Goal: Task Accomplishment & Management: Use online tool/utility

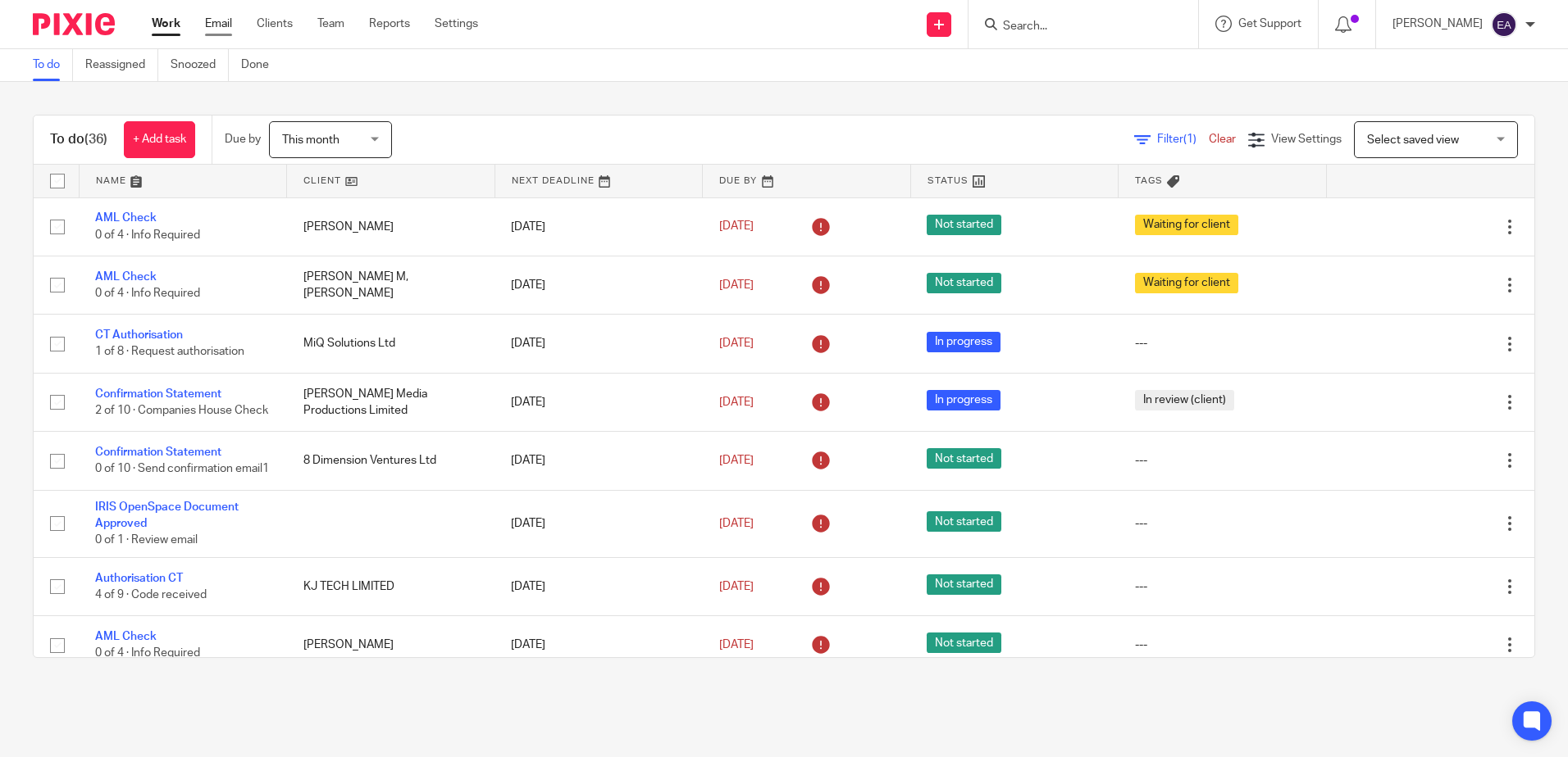
click at [210, 24] on link "Email" at bounding box center [218, 23] width 27 height 16
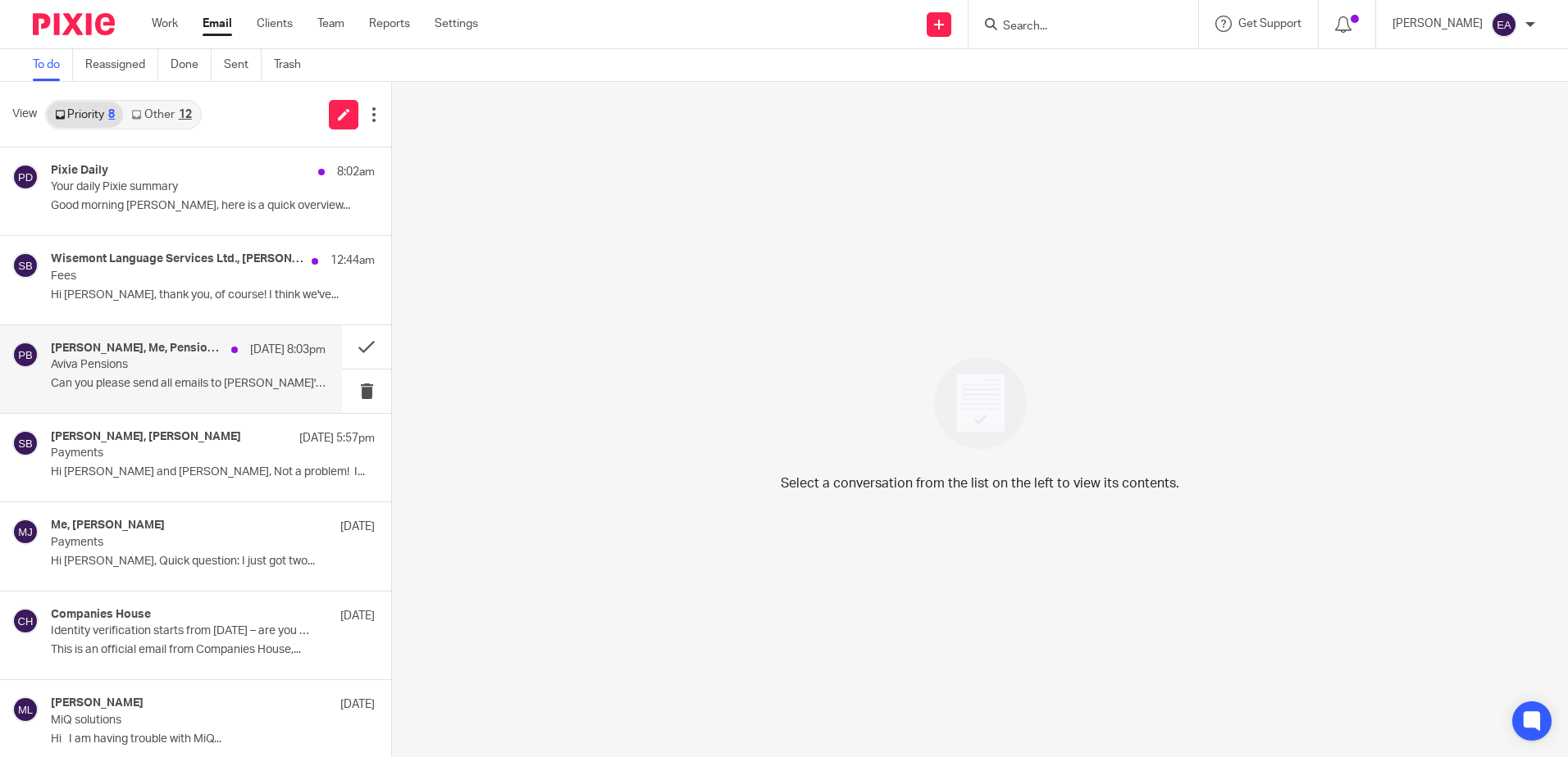
click at [122, 407] on div "Myfanwy Ronchetti, Me, Pensions Billing 16 Sep 8:03pm Aviva Pensions Can you pl…" at bounding box center [171, 369] width 342 height 88
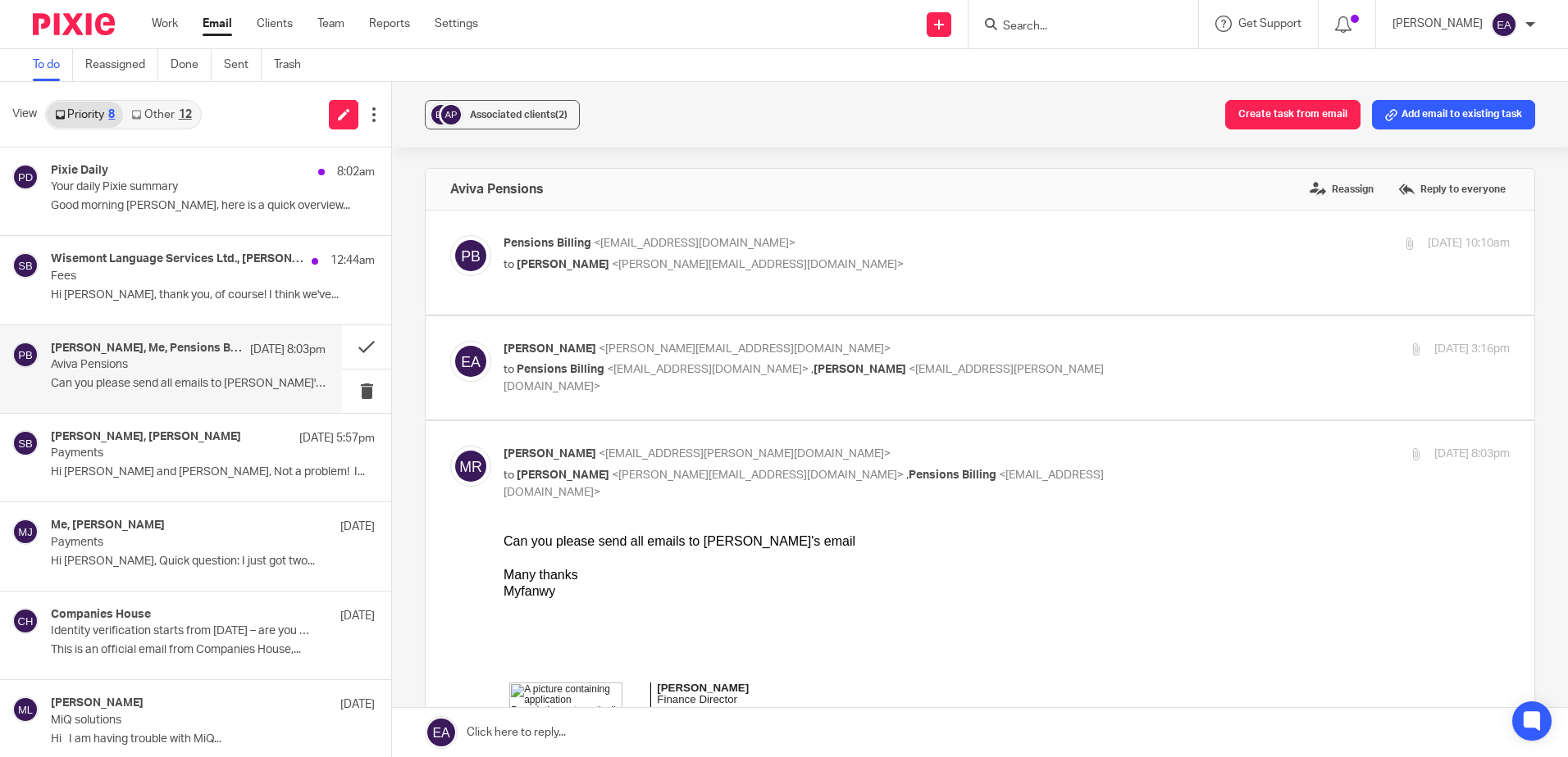
click at [739, 261] on p "to Elaine Aitken <elaine@caatadvisory.co.uk>" at bounding box center [839, 265] width 671 height 17
checkbox input "true"
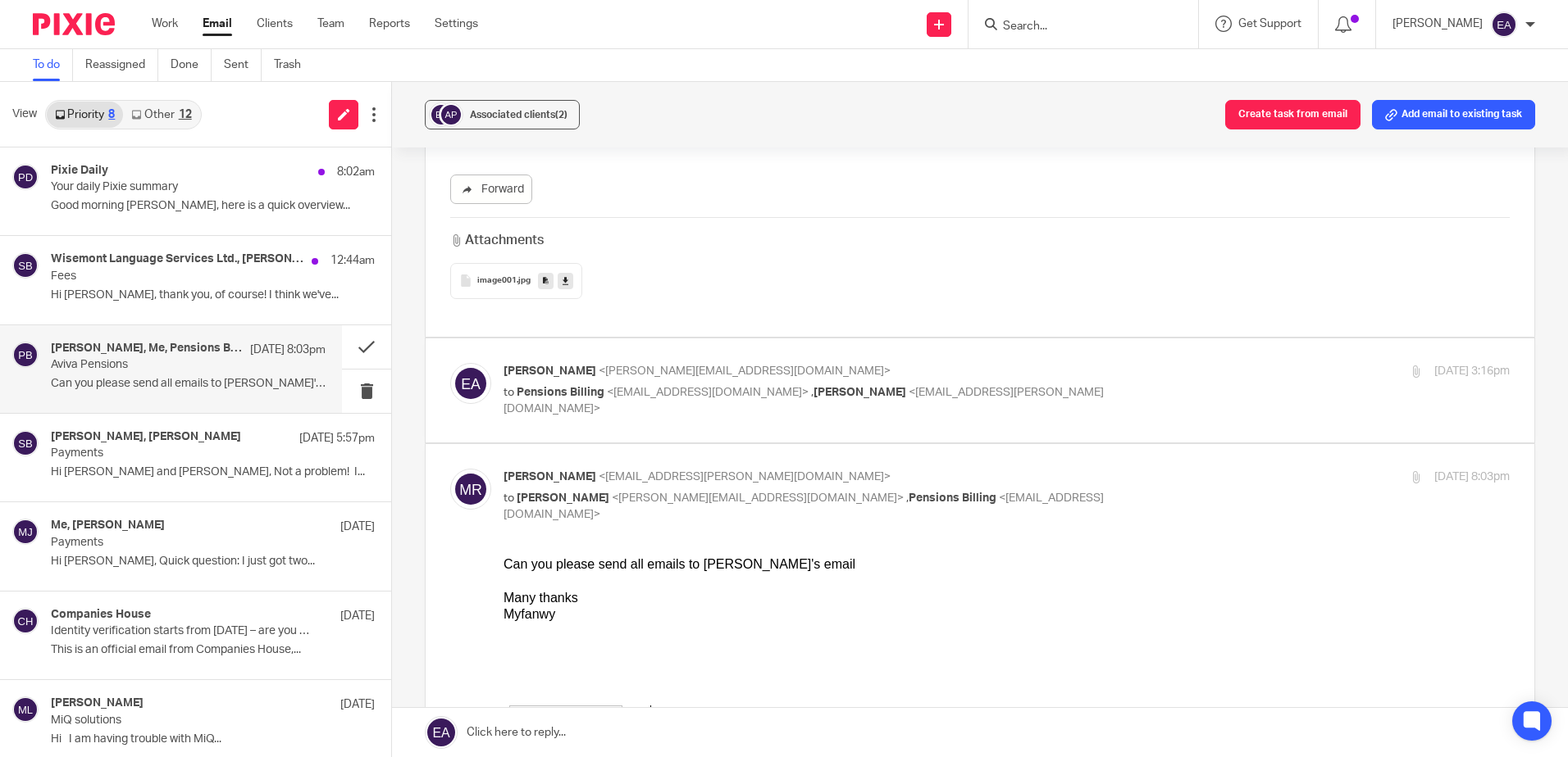
scroll to position [656, 0]
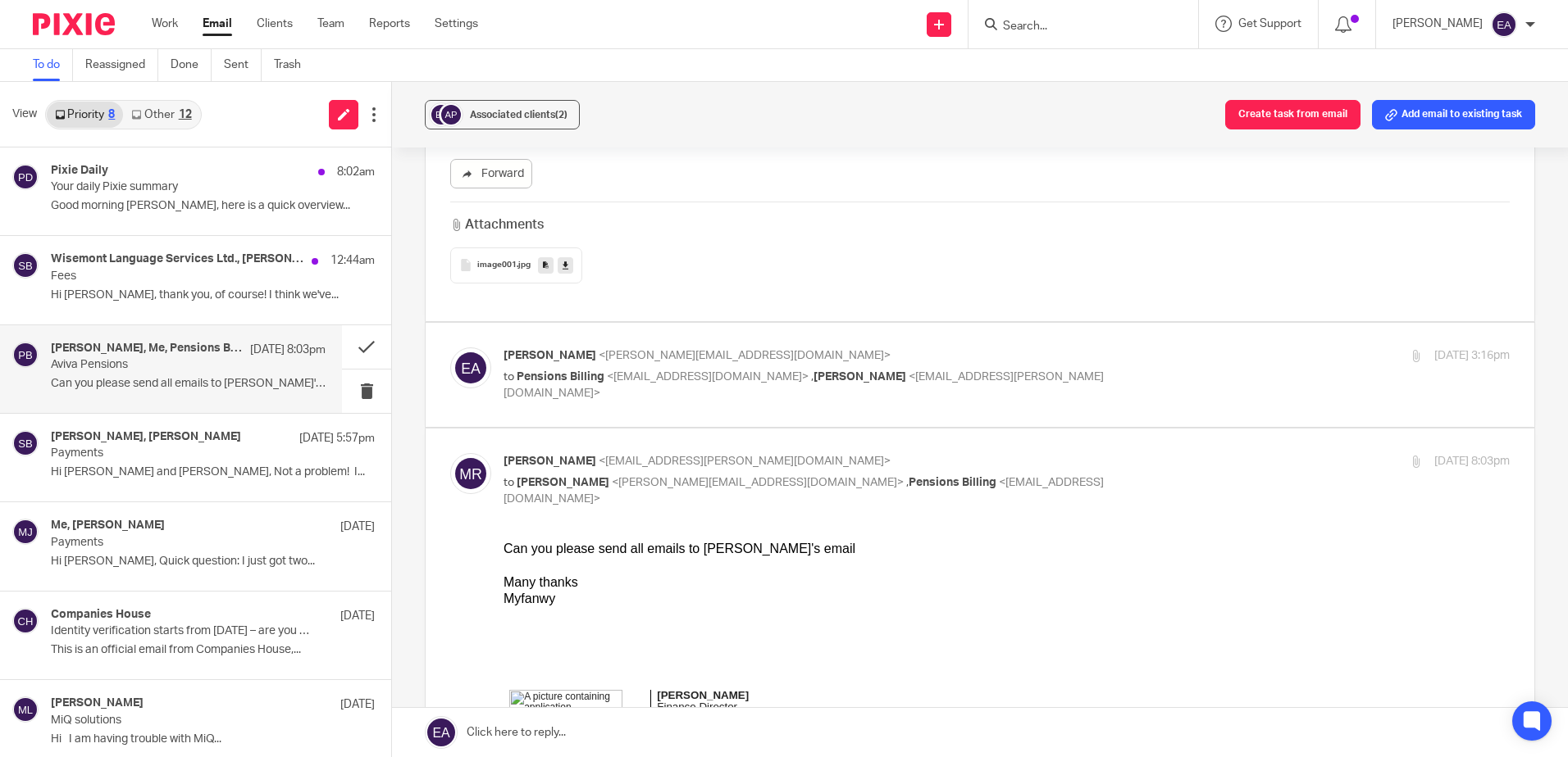
click at [757, 330] on label at bounding box center [980, 375] width 1109 height 104
click at [450, 347] on input "checkbox" at bounding box center [449, 347] width 1 height 1
checkbox input "true"
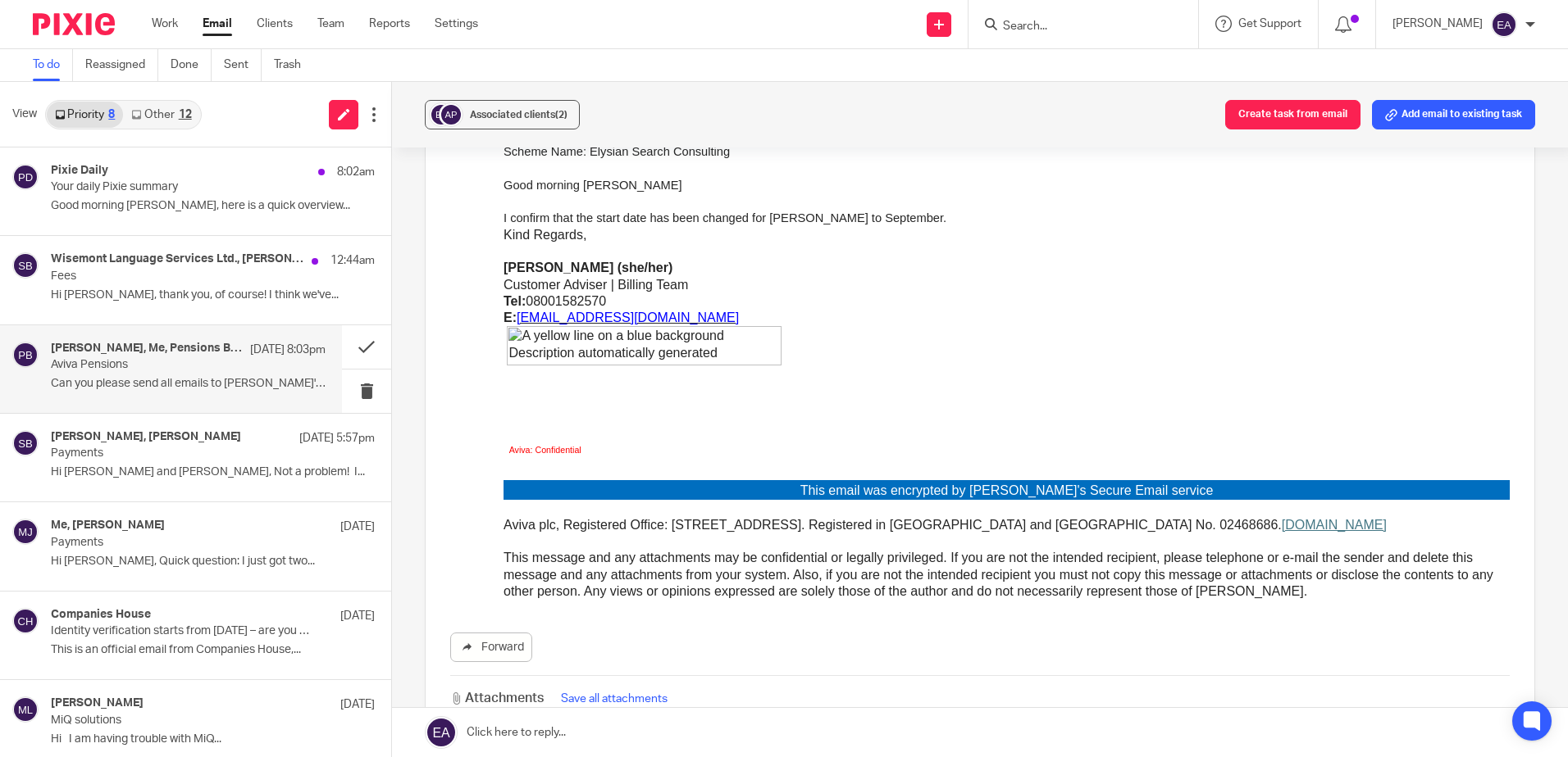
scroll to position [3033, 0]
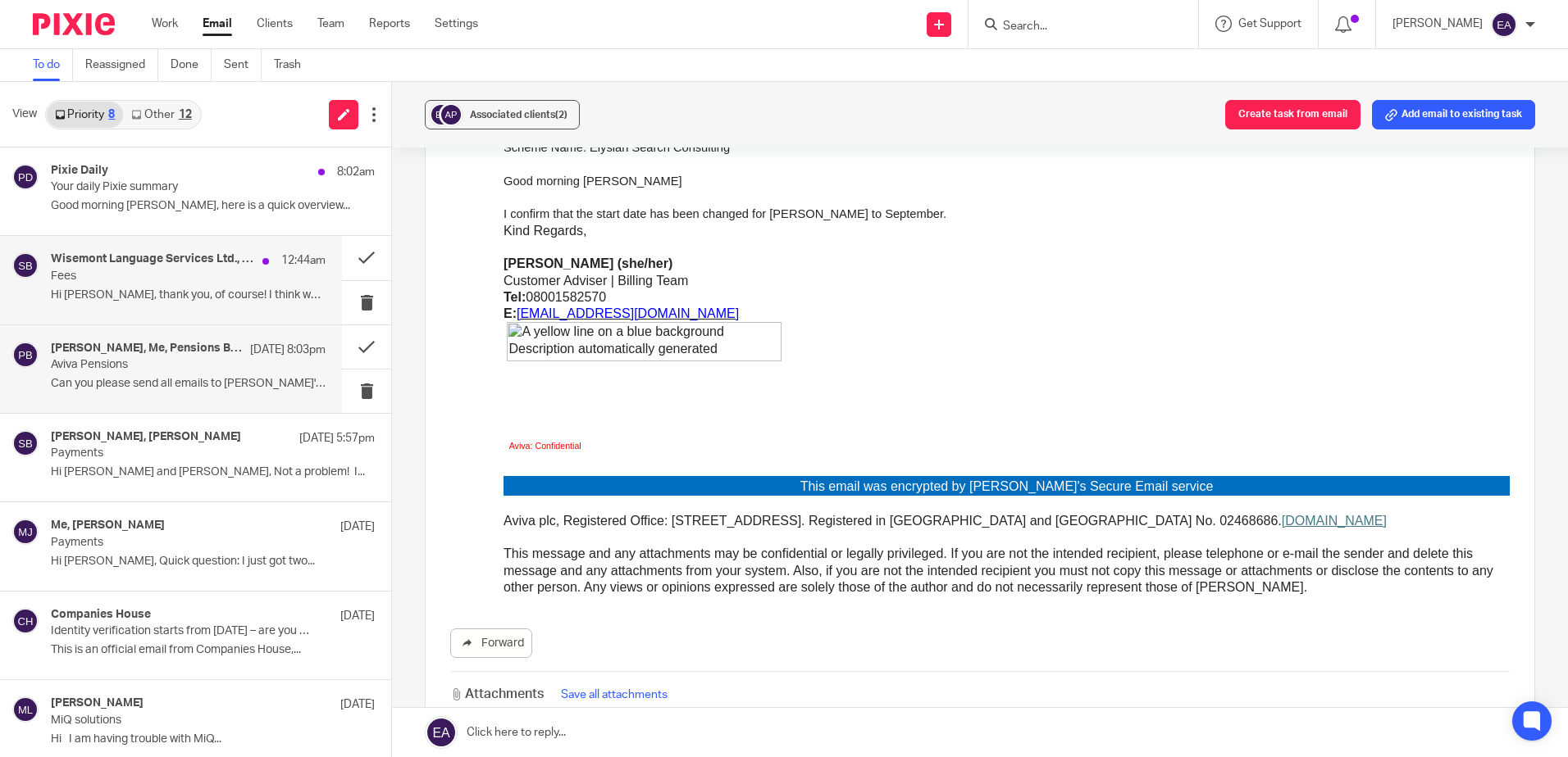
click at [142, 279] on p "Fees" at bounding box center [161, 277] width 220 height 14
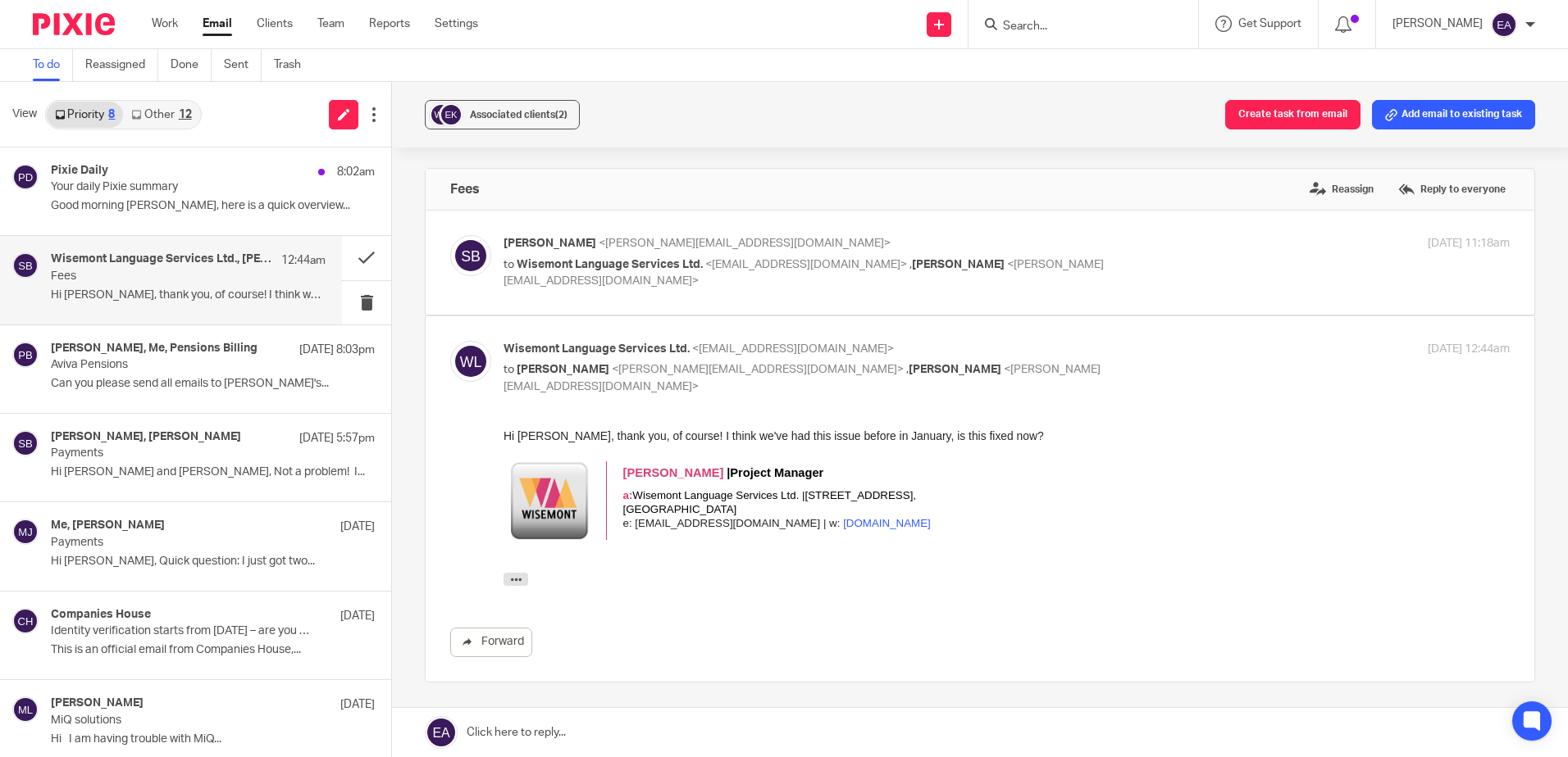
scroll to position [0, 0]
click at [673, 252] on p "Steve Bradshaw <steve@caatadvisory.co.uk>" at bounding box center [839, 243] width 671 height 17
checkbox input "true"
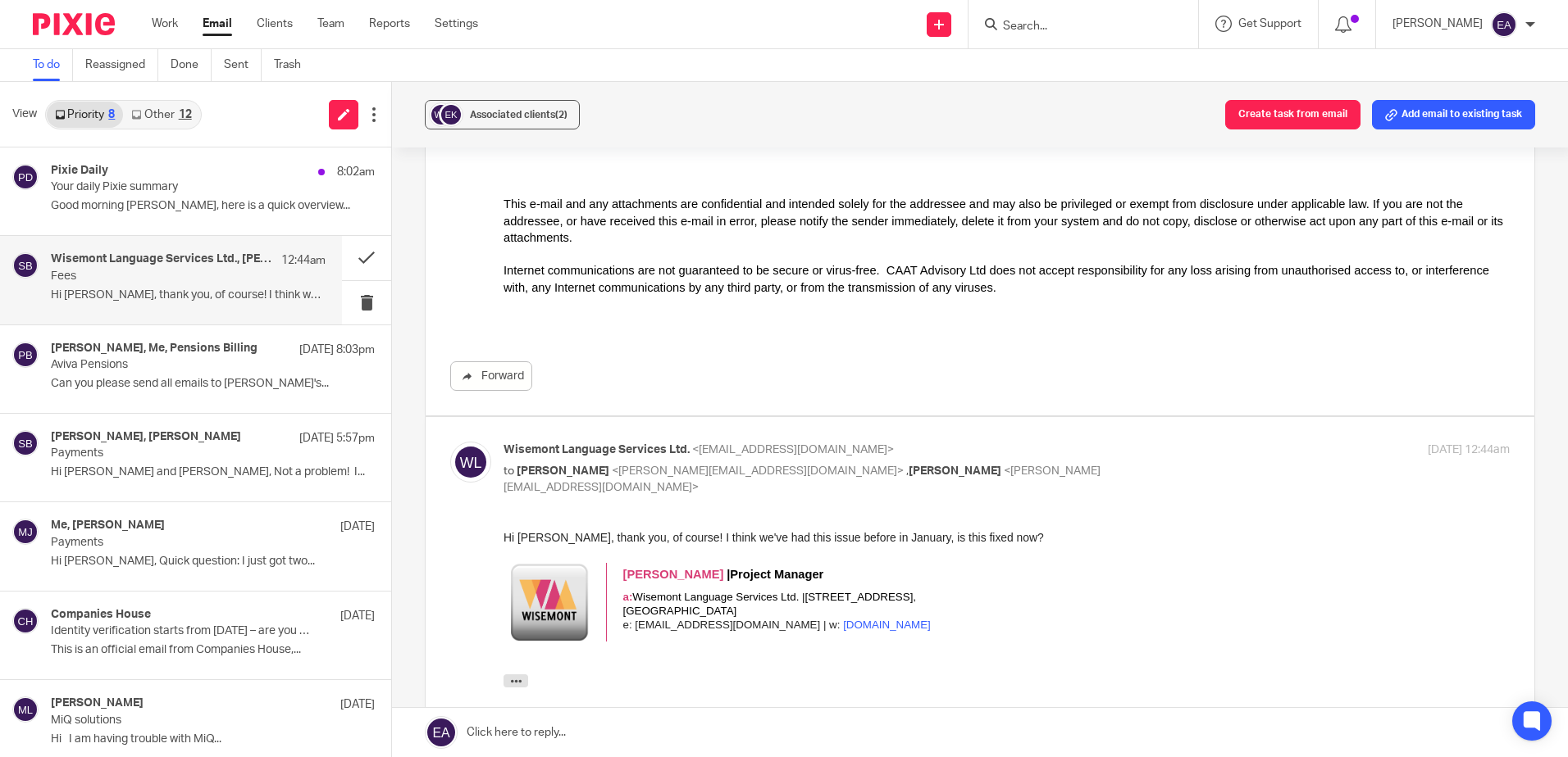
scroll to position [492, 0]
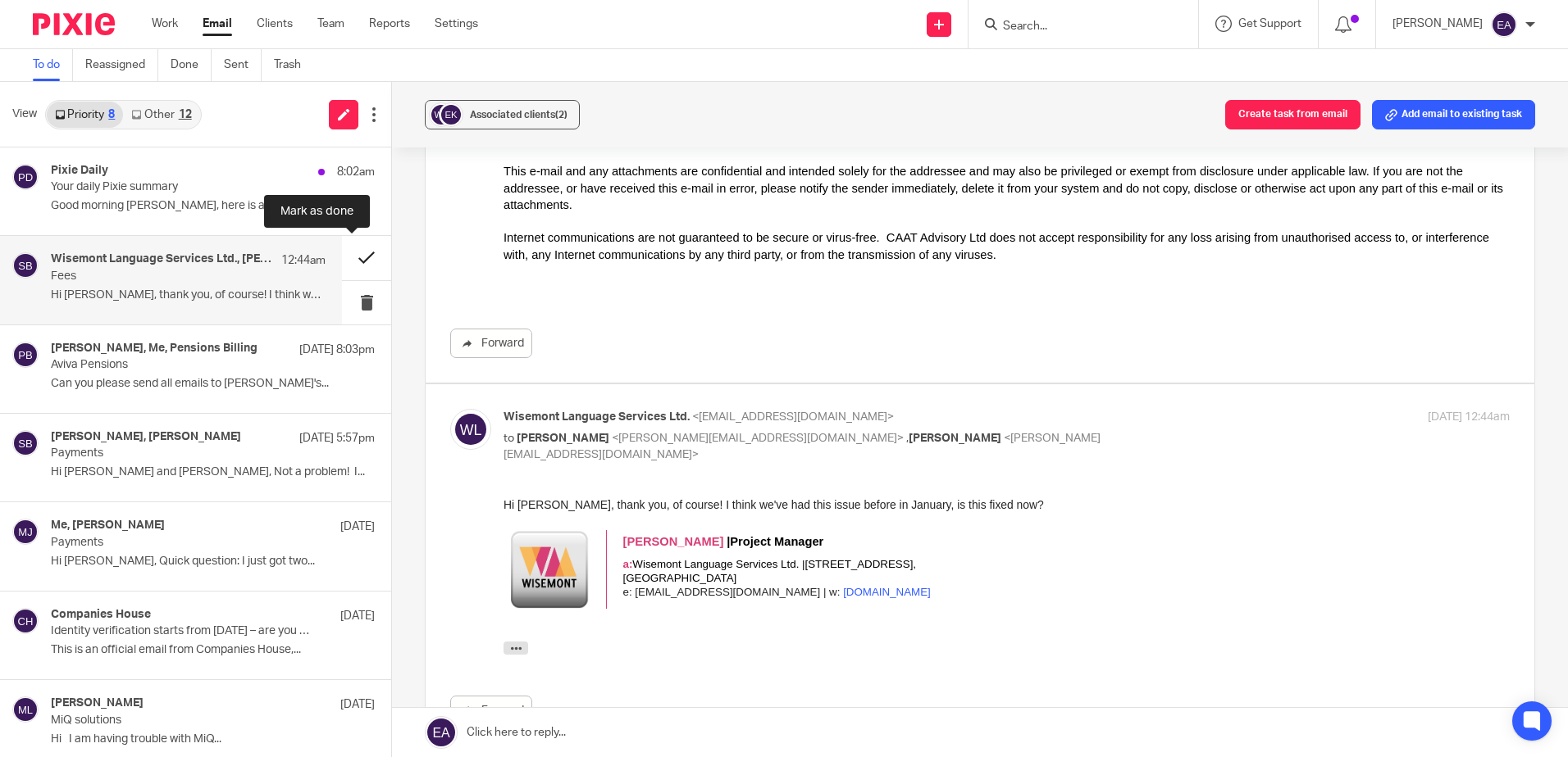
click at [349, 257] on button at bounding box center [367, 258] width 49 height 44
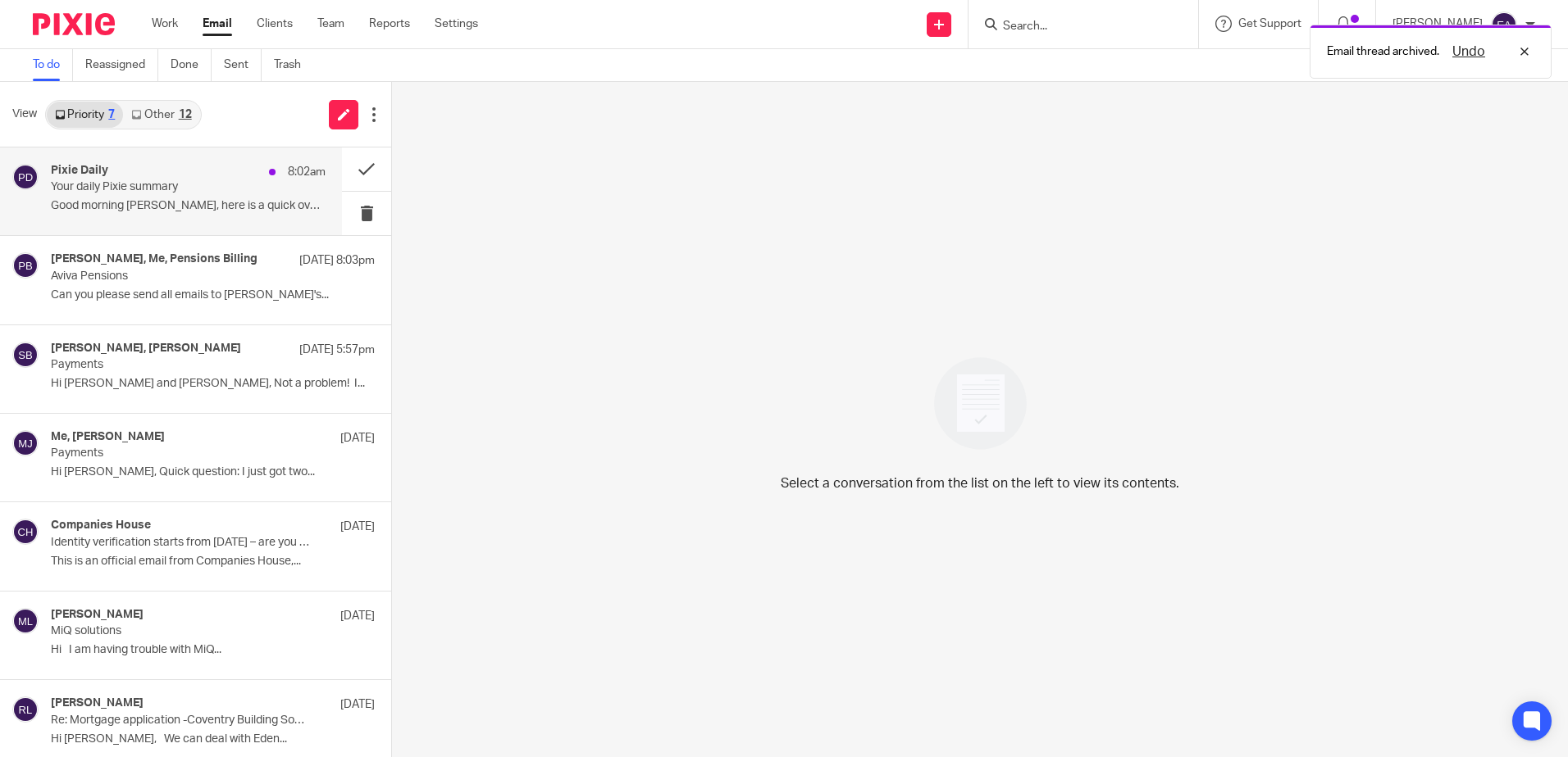
click at [129, 204] on p "Good morning Elaine, here is a quick overview..." at bounding box center [189, 206] width 275 height 14
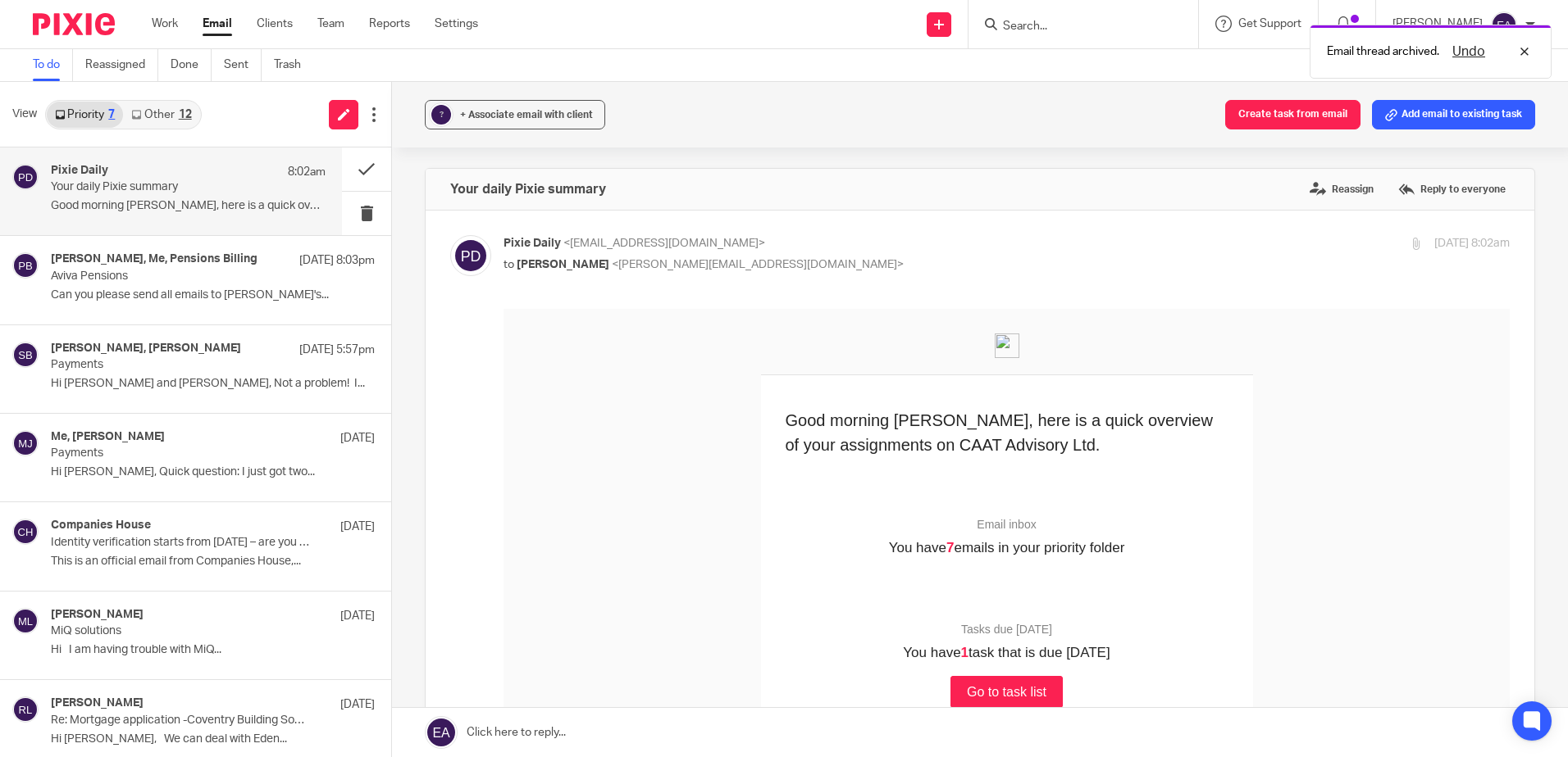
scroll to position [0, 0]
click at [467, 117] on span "+ Associate email with client" at bounding box center [526, 115] width 133 height 9
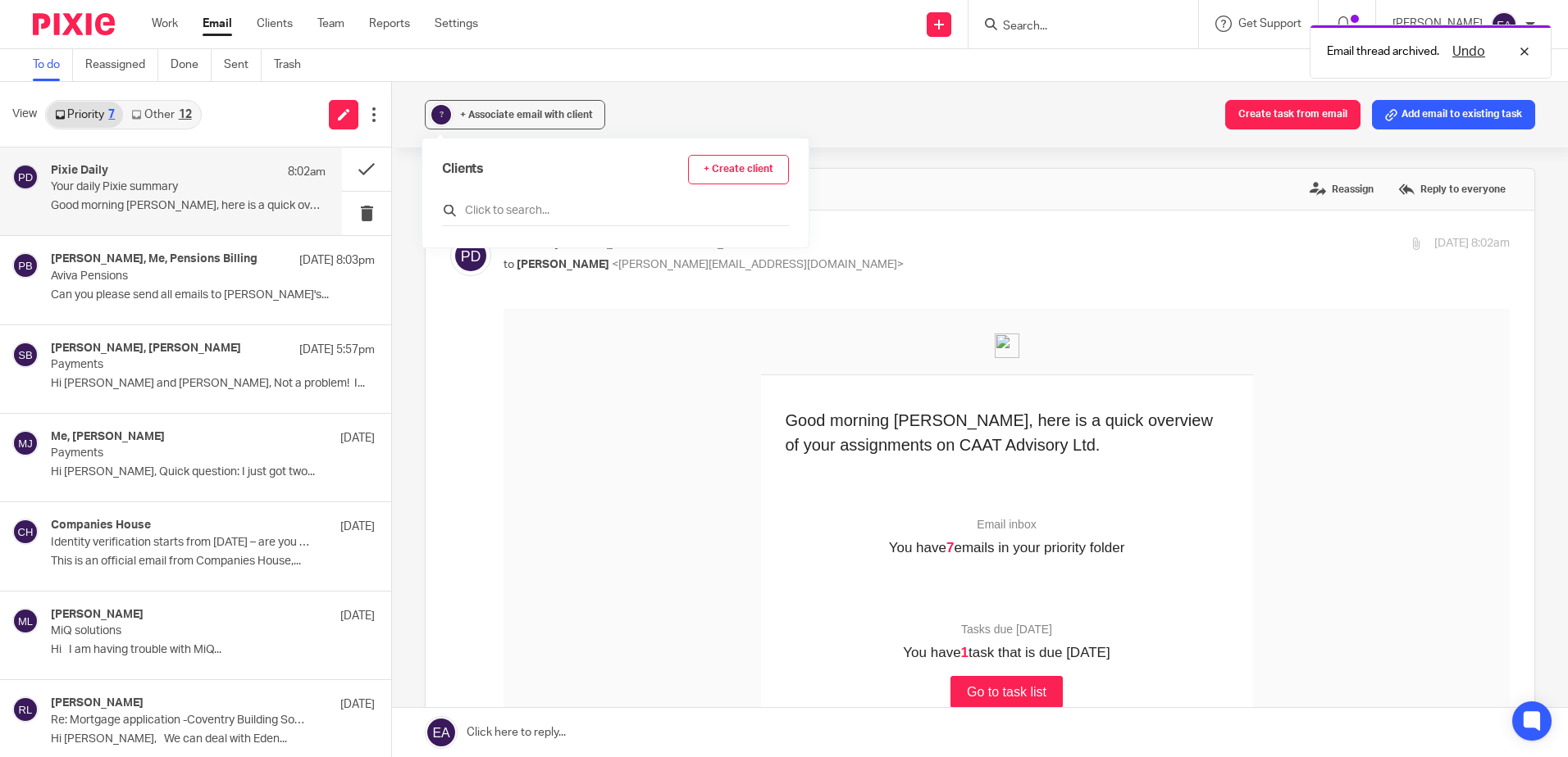
click at [537, 209] on input "text" at bounding box center [615, 210] width 347 height 16
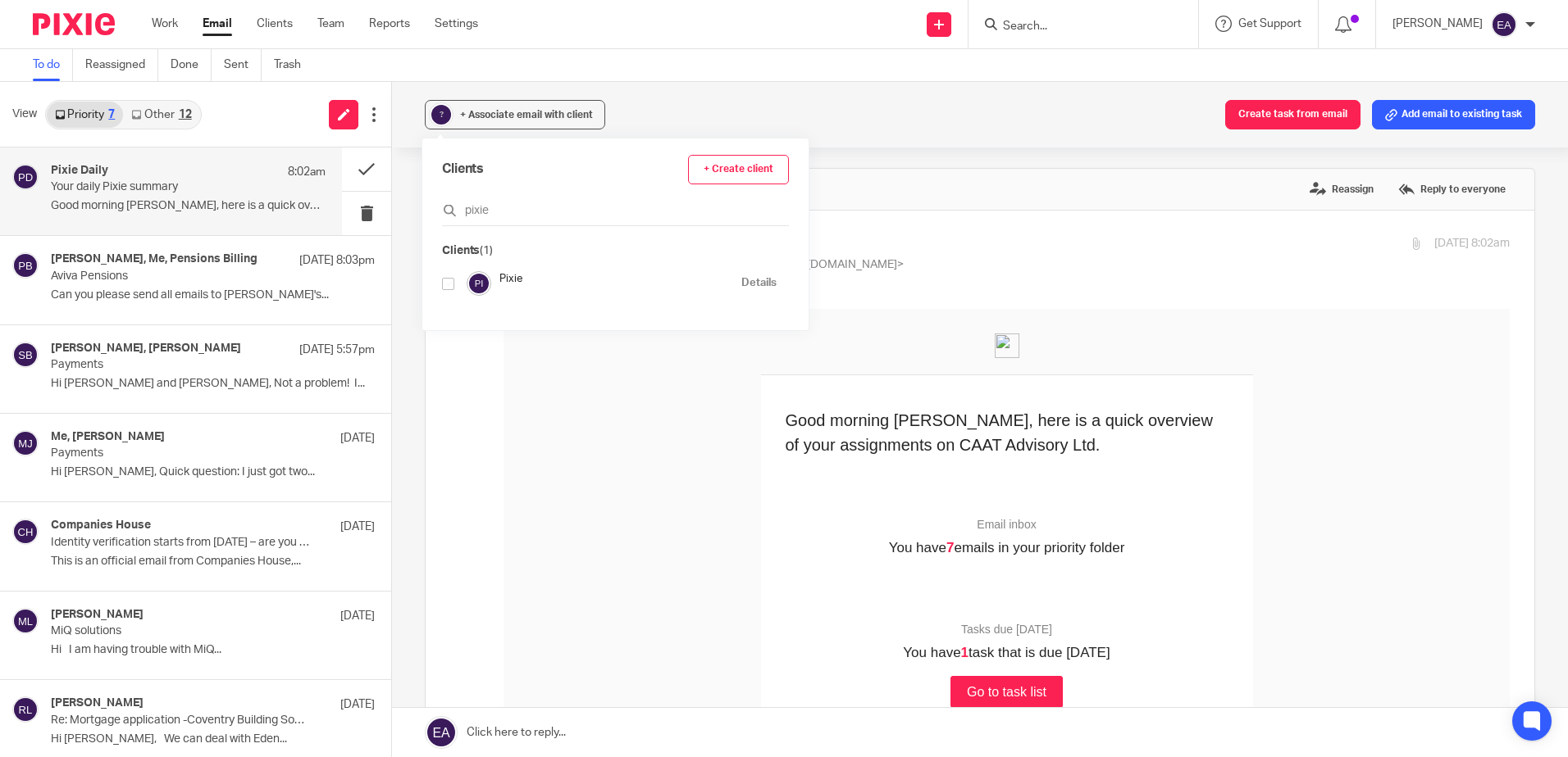
type input "pixie"
click at [452, 282] on input "checkbox" at bounding box center [447, 283] width 12 height 12
checkbox input "true"
click at [349, 178] on button at bounding box center [367, 170] width 49 height 44
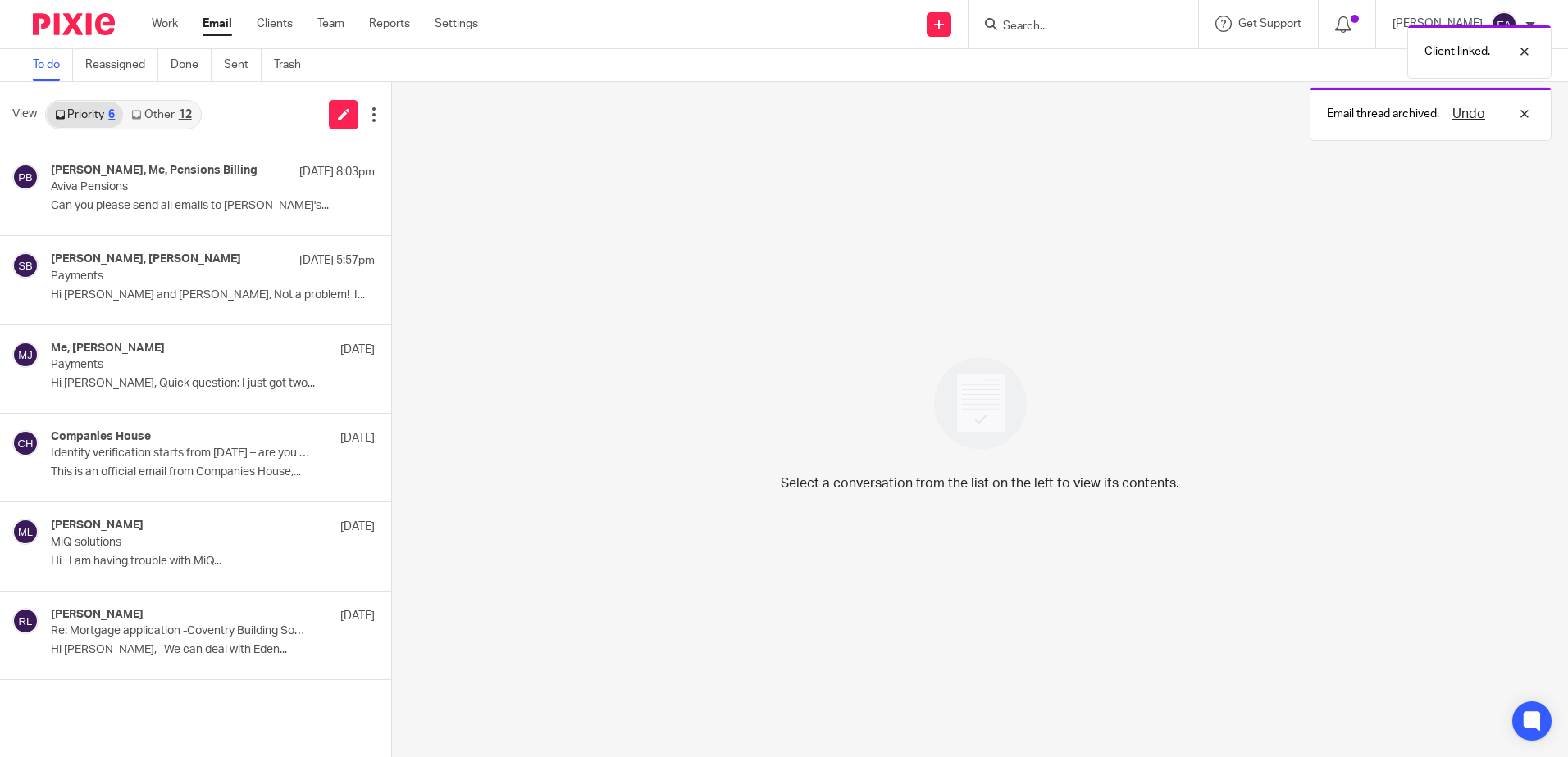
click at [155, 114] on link "Other 12" at bounding box center [161, 115] width 76 height 27
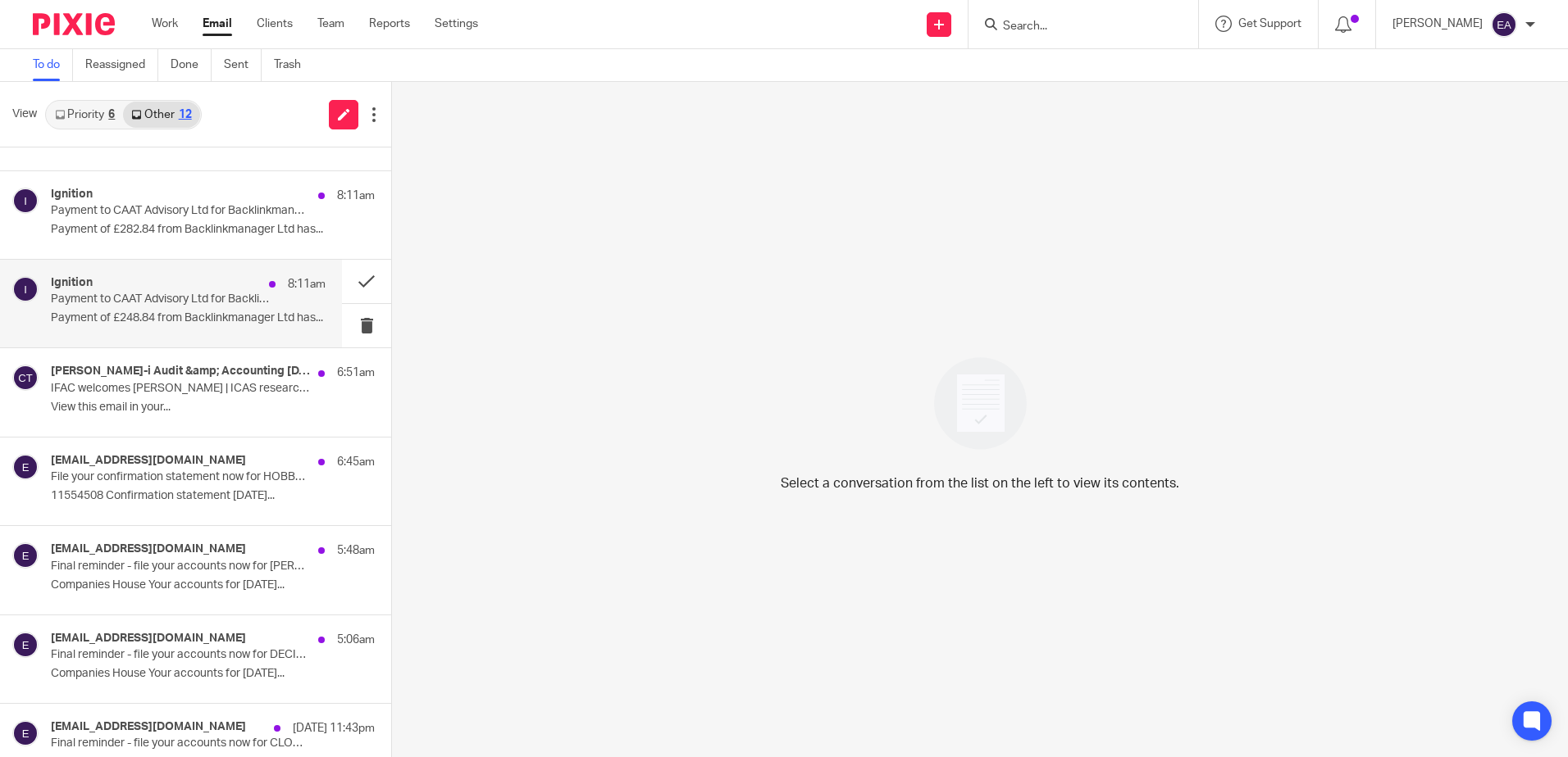
scroll to position [128, 0]
